Goal: Information Seeking & Learning: Learn about a topic

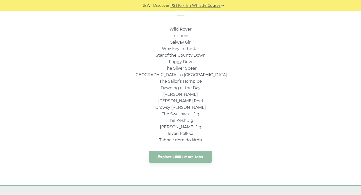
scroll to position [347, 0]
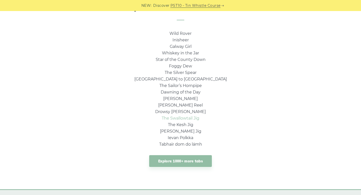
click at [186, 118] on link "The Swallowtail Jig" at bounding box center [181, 118] width 38 height 5
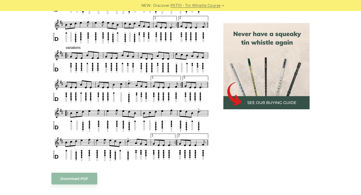
scroll to position [262, 0]
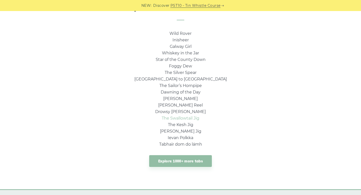
click at [182, 119] on link "The Swallowtail Jig" at bounding box center [181, 118] width 38 height 5
click at [178, 74] on link "The Silver Spear" at bounding box center [181, 72] width 32 height 5
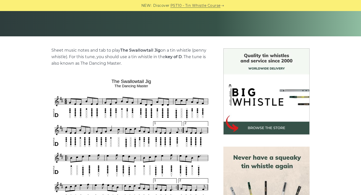
scroll to position [96, 0]
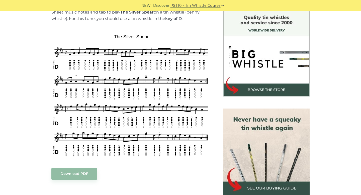
scroll to position [134, 0]
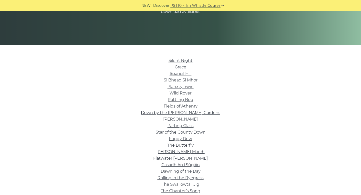
scroll to position [87, 0]
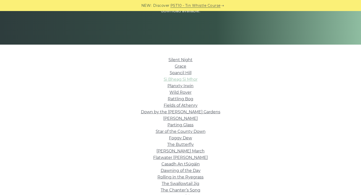
click at [185, 81] on link "Si­ Bheag Si­ Mhor" at bounding box center [181, 79] width 34 height 5
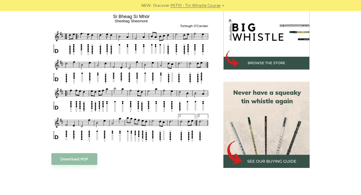
scroll to position [169, 0]
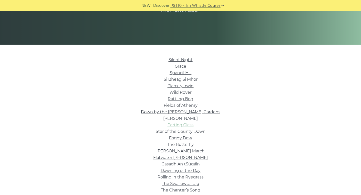
click at [190, 126] on link "Parting Glass" at bounding box center [181, 125] width 26 height 5
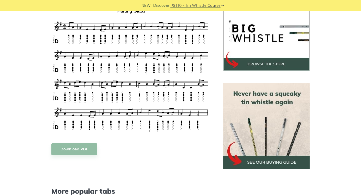
scroll to position [156, 0]
